Goal: Navigation & Orientation: Find specific page/section

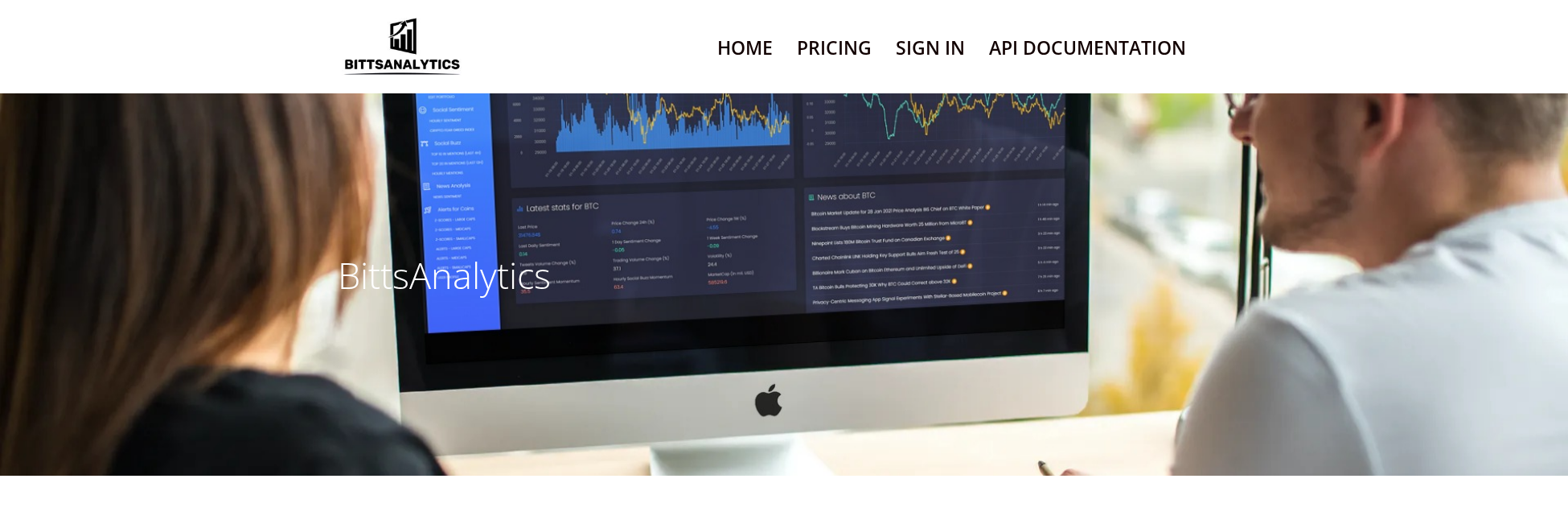
click at [1229, 181] on div "BittsAnalytics" at bounding box center [784, 284] width 917 height 382
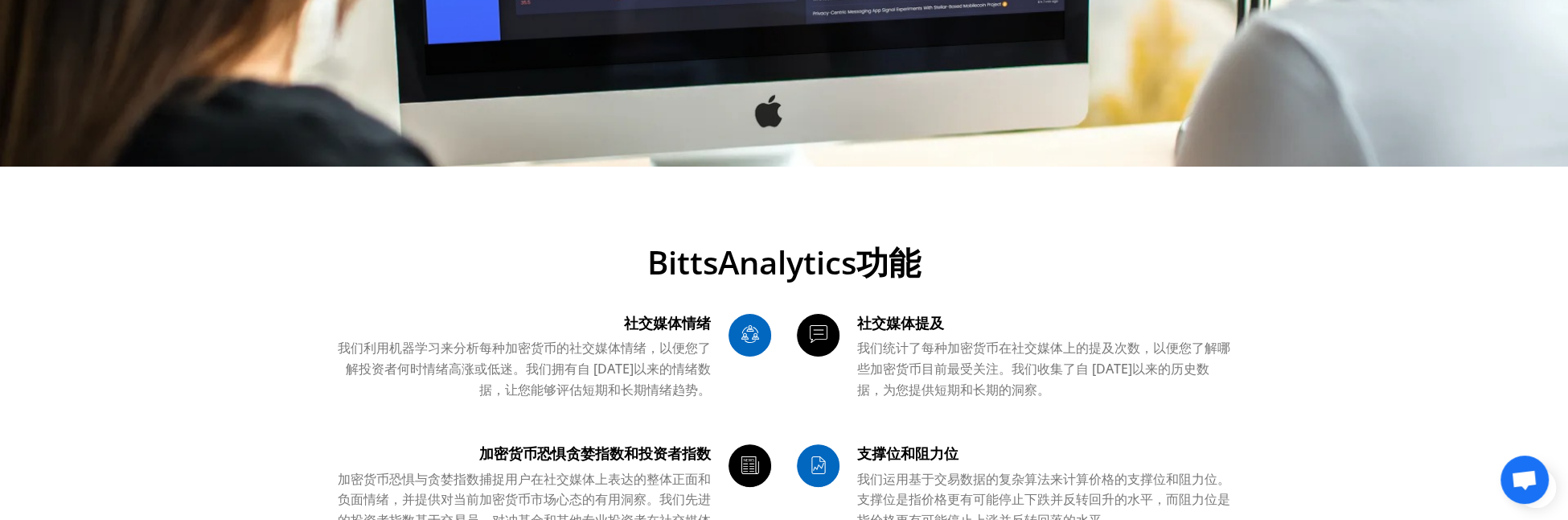
scroll to position [321, 0]
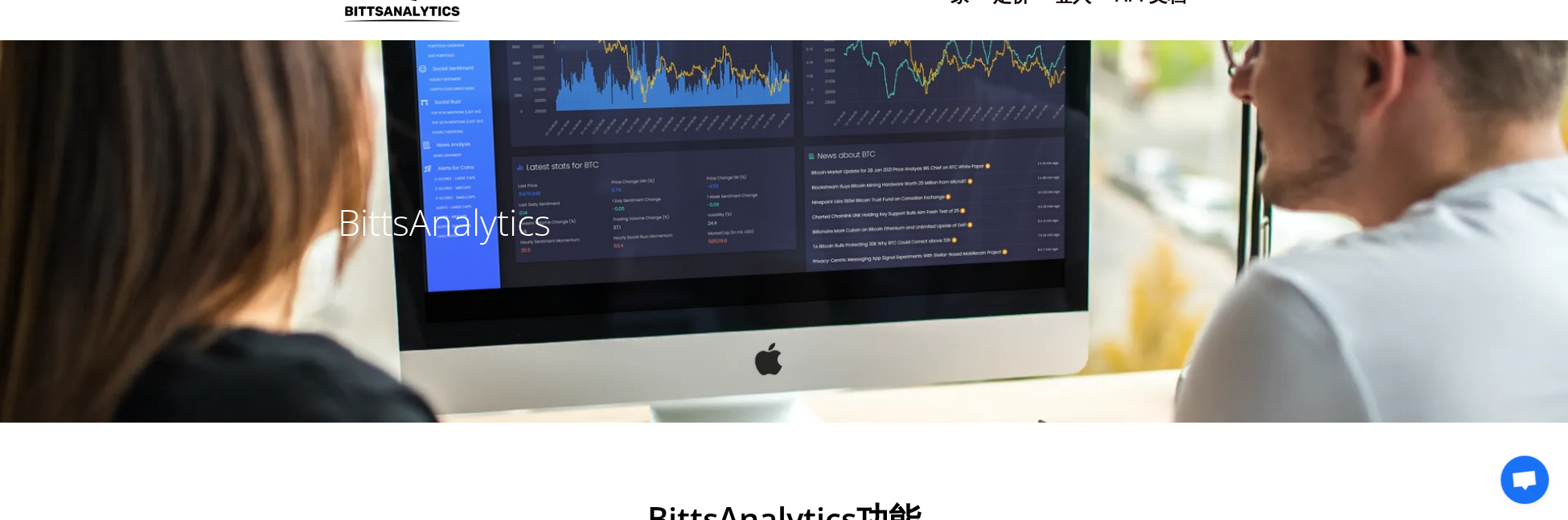
scroll to position [0, 0]
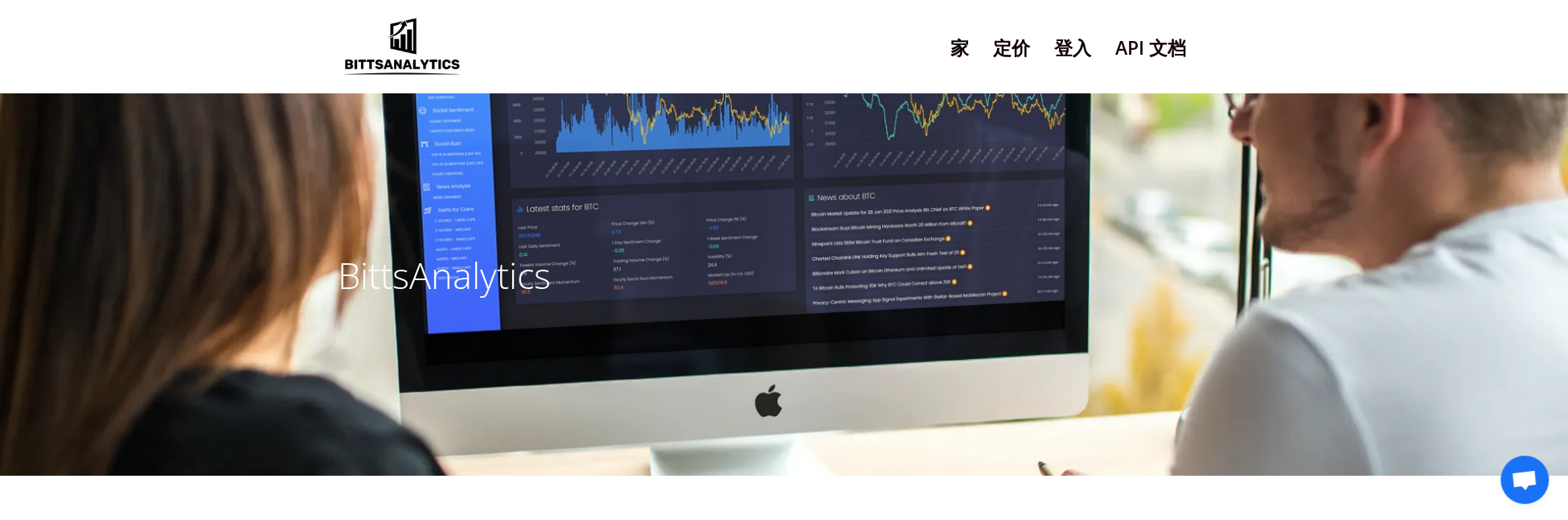
click at [394, 40] on img at bounding box center [402, 46] width 129 height 65
click at [760, 45] on div "家 定价 Home 登入 API 文档 About Us Minimal" at bounding box center [833, 46] width 732 height 45
click at [947, 45] on ul "家 定价 Home 登入 API 文档 About Us Minimal" at bounding box center [1068, 48] width 259 height 41
click at [965, 49] on font "家" at bounding box center [960, 47] width 19 height 26
